Goal: Information Seeking & Learning: Check status

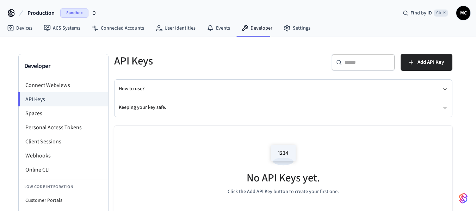
click at [342, 61] on div "​ ​" at bounding box center [362, 62] width 63 height 17
paste input "**********"
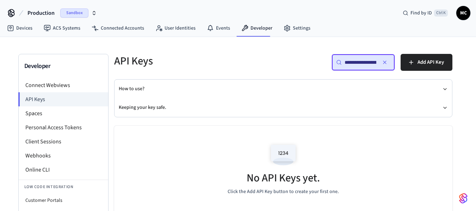
scroll to position [0, 53]
type input "**********"
click at [33, 30] on link "Devices" at bounding box center [19, 28] width 37 height 13
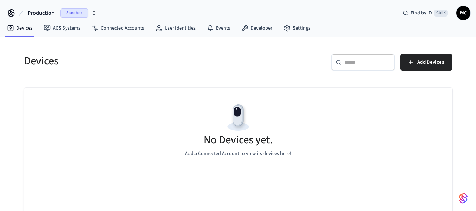
click at [347, 66] on div "​ ​" at bounding box center [362, 62] width 63 height 17
click at [51, 12] on span "Production" at bounding box center [40, 13] width 27 height 8
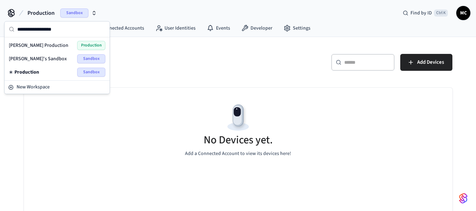
click at [46, 59] on span "[PERSON_NAME]'s Sandbox" at bounding box center [38, 58] width 58 height 7
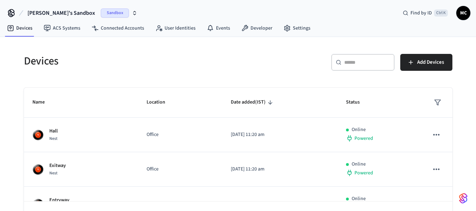
click at [359, 61] on input "text" at bounding box center [367, 62] width 46 height 7
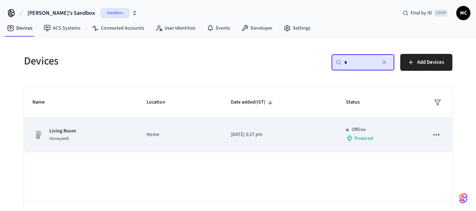
type input "*"
click at [331, 143] on td "[DATE] 3:27 pm" at bounding box center [279, 135] width 115 height 34
click at [442, 139] on td "sticky table" at bounding box center [436, 135] width 32 height 34
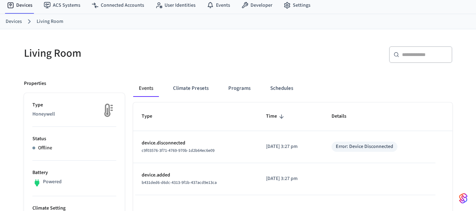
scroll to position [35, 0]
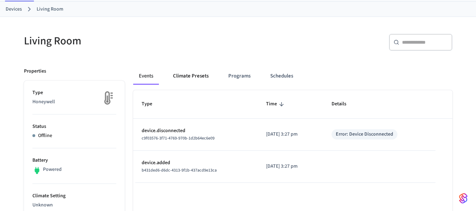
click at [183, 76] on button "Climate Presets" at bounding box center [190, 76] width 47 height 17
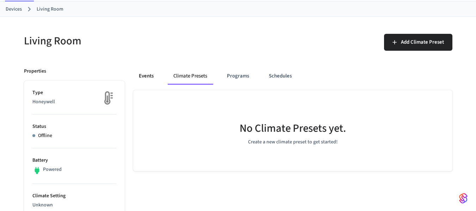
click at [153, 77] on button "Events" at bounding box center [146, 76] width 26 height 17
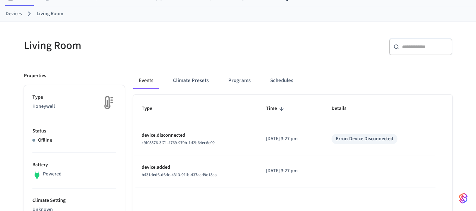
scroll to position [0, 0]
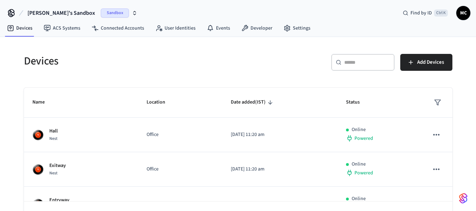
click at [337, 61] on icon at bounding box center [338, 62] width 6 height 6
click at [370, 64] on input "text" at bounding box center [367, 62] width 46 height 7
paste input "**********"
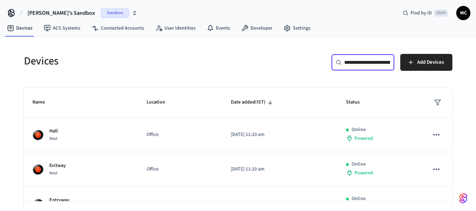
scroll to position [0, 53]
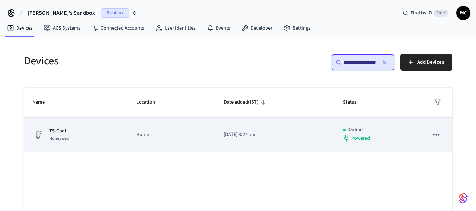
type input "**********"
click at [217, 130] on td "[DATE] 3:27 pm" at bounding box center [274, 135] width 119 height 34
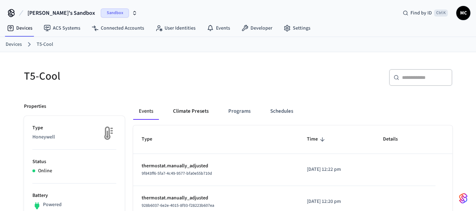
click at [187, 114] on button "Climate Presets" at bounding box center [190, 111] width 47 height 17
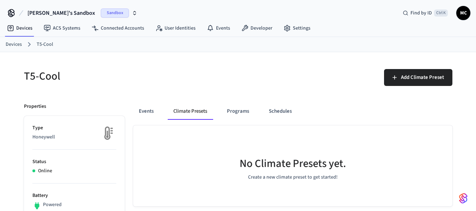
click at [164, 114] on div "Events Climate Presets Programs Schedules" at bounding box center [292, 111] width 319 height 17
click at [151, 114] on button "Events" at bounding box center [146, 111] width 26 height 17
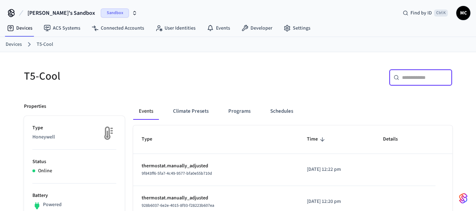
click at [406, 75] on input "text" at bounding box center [425, 77] width 46 height 7
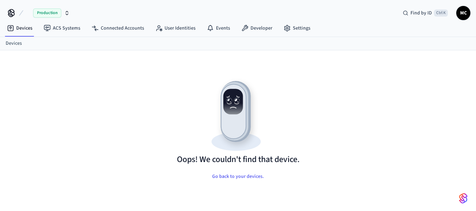
scroll to position [10, 0]
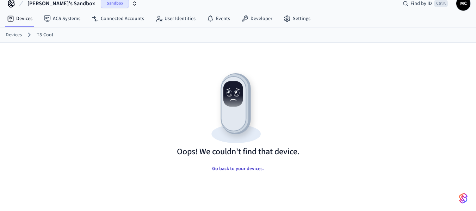
click at [252, 165] on button "Go back to your devices." at bounding box center [237, 169] width 63 height 14
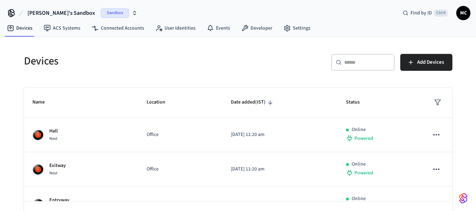
click at [359, 62] on input "text" at bounding box center [367, 62] width 46 height 7
paste input "**********"
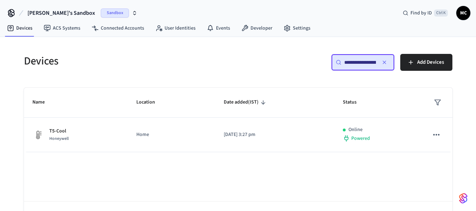
scroll to position [0, 53]
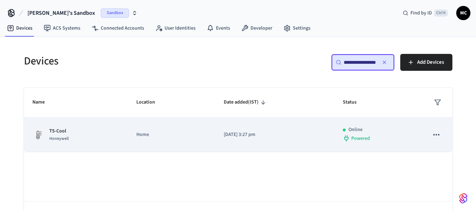
type input "**********"
click at [298, 131] on td "[DATE] 3:27 pm" at bounding box center [274, 135] width 119 height 34
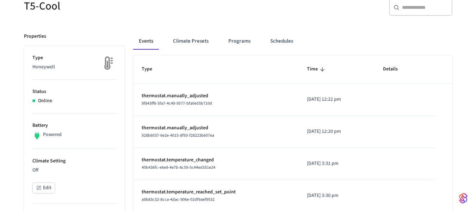
scroll to position [70, 0]
click at [66, 111] on li "Status Online" at bounding box center [74, 96] width 84 height 34
click at [107, 67] on img at bounding box center [108, 63] width 18 height 18
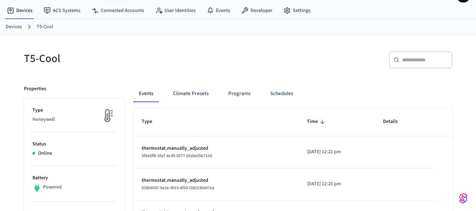
scroll to position [0, 0]
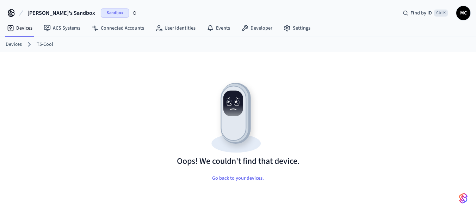
click at [43, 45] on link "T5-Cool" at bounding box center [45, 44] width 17 height 7
click at [21, 45] on link "Devices" at bounding box center [14, 44] width 16 height 7
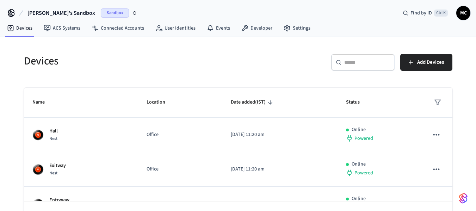
click at [351, 59] on input "text" at bounding box center [367, 62] width 46 height 7
paste input "**********"
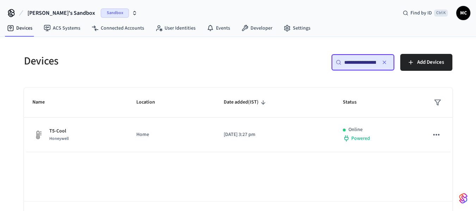
scroll to position [0, 53]
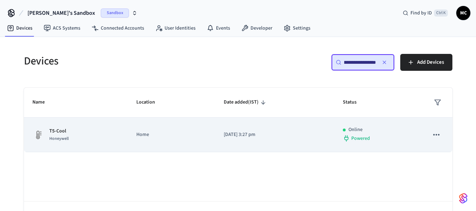
type input "**********"
click at [436, 130] on button "sticky table" at bounding box center [435, 134] width 15 height 15
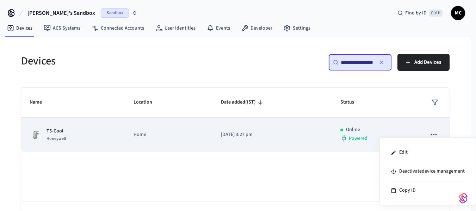
scroll to position [0, 0]
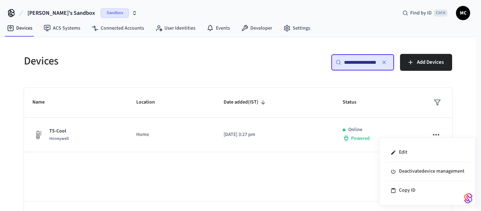
click at [304, 126] on div at bounding box center [240, 105] width 481 height 211
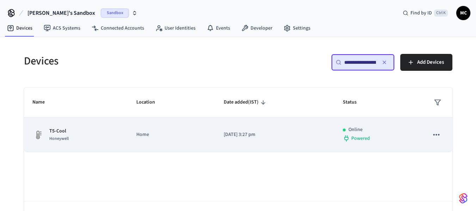
click at [251, 132] on p "[DATE] 3:27 pm" at bounding box center [275, 134] width 102 height 7
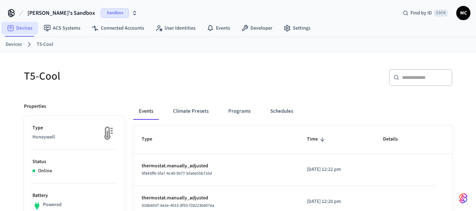
click at [14, 26] on icon at bounding box center [10, 28] width 7 height 7
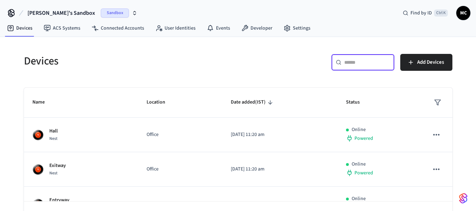
click at [359, 59] on input "text" at bounding box center [367, 62] width 46 height 7
paste input "**********"
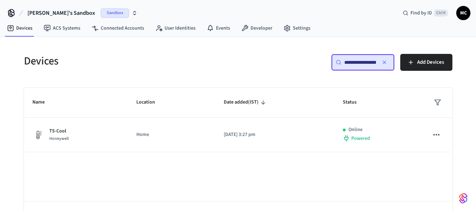
scroll to position [0, 53]
type input "**********"
click at [420, 61] on span "Add Devices" at bounding box center [430, 62] width 27 height 9
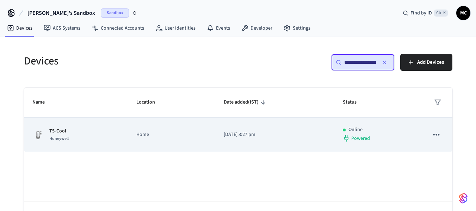
click at [199, 136] on p "Home" at bounding box center [171, 134] width 70 height 7
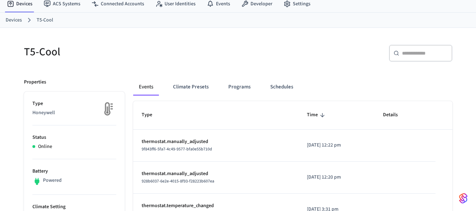
scroll to position [106, 0]
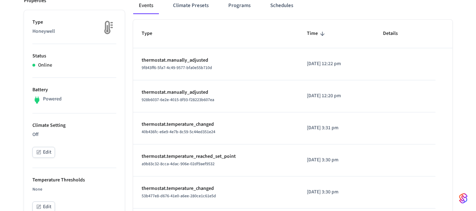
click at [43, 98] on p "Powered" at bounding box center [52, 98] width 19 height 7
click at [105, 26] on img at bounding box center [108, 28] width 18 height 18
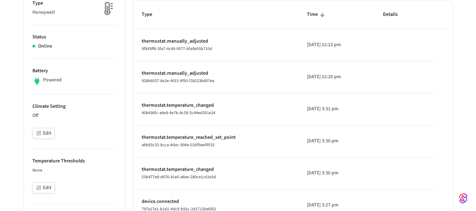
scroll to position [0, 0]
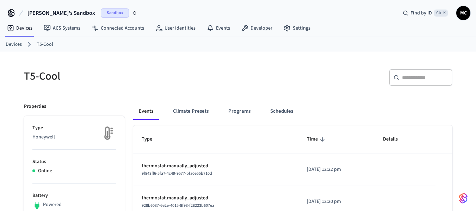
click at [136, 4] on div "Manjunath's Sandbox Sandbox Find by ID Ctrl K MC" at bounding box center [238, 10] width 476 height 20
click at [42, 46] on link "T5-Cool" at bounding box center [45, 44] width 17 height 7
click at [12, 43] on link "Devices" at bounding box center [14, 44] width 16 height 7
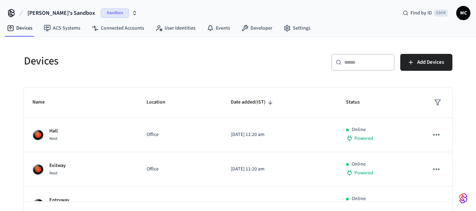
click at [368, 60] on input "text" at bounding box center [367, 62] width 46 height 7
paste input "**********"
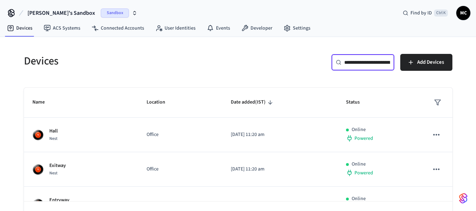
scroll to position [0, 53]
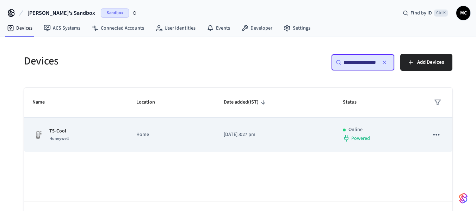
type input "**********"
click at [331, 139] on td "[DATE] 3:27 pm" at bounding box center [274, 135] width 119 height 34
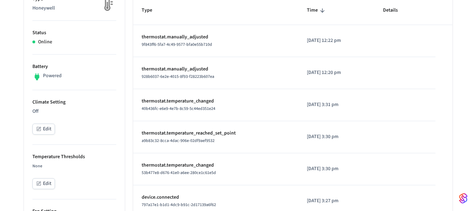
scroll to position [141, 0]
